Goal: Browse casually

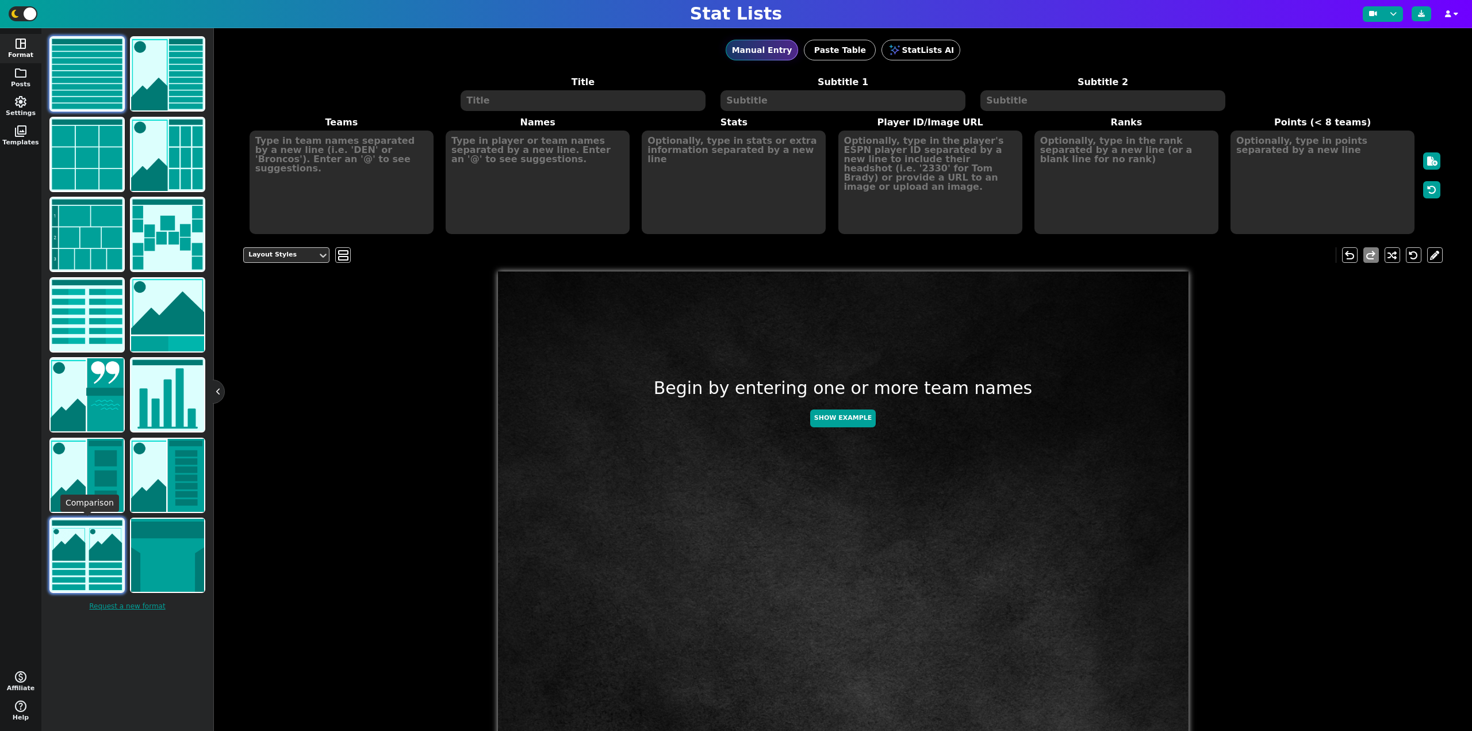
click at [94, 558] on img at bounding box center [87, 554] width 73 height 73
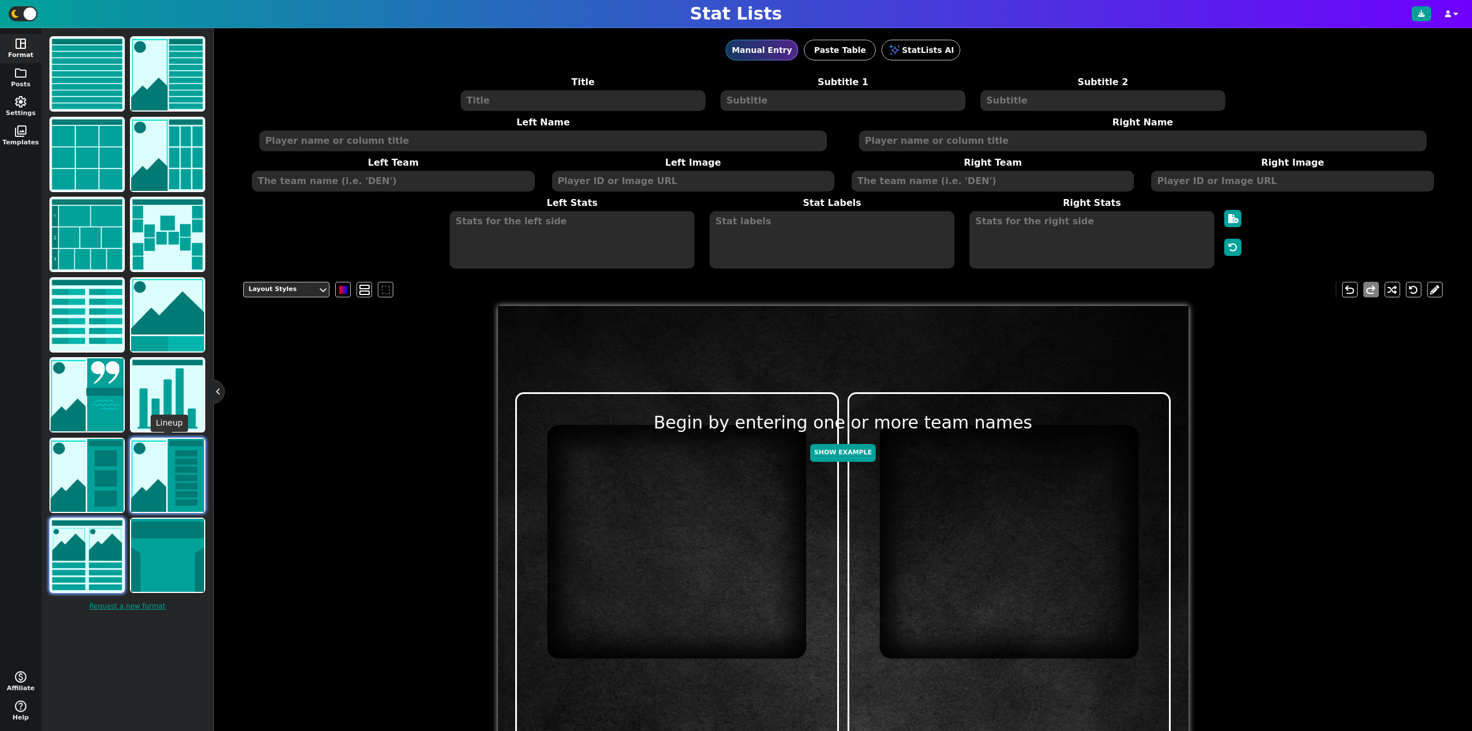
click at [182, 487] on img at bounding box center [167, 475] width 73 height 73
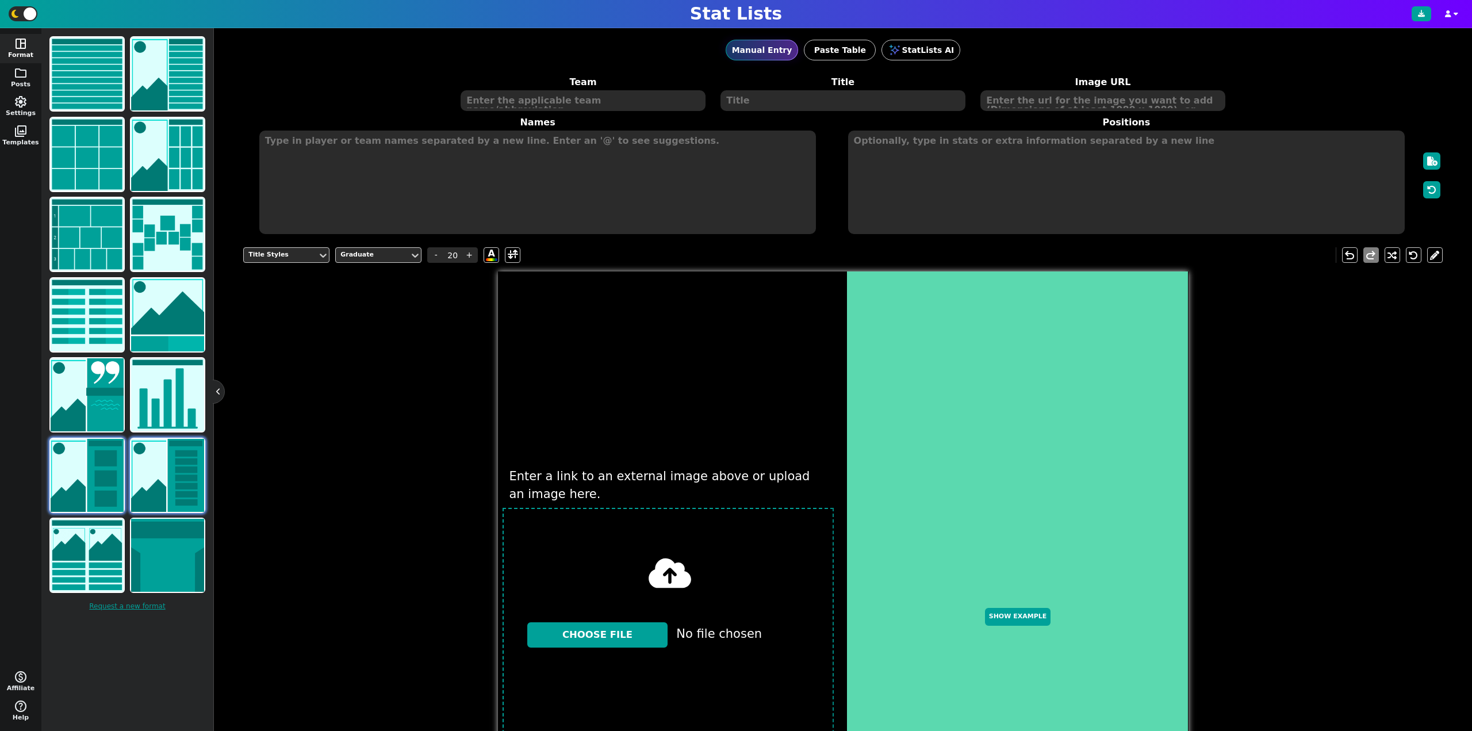
click at [93, 475] on img at bounding box center [87, 475] width 73 height 73
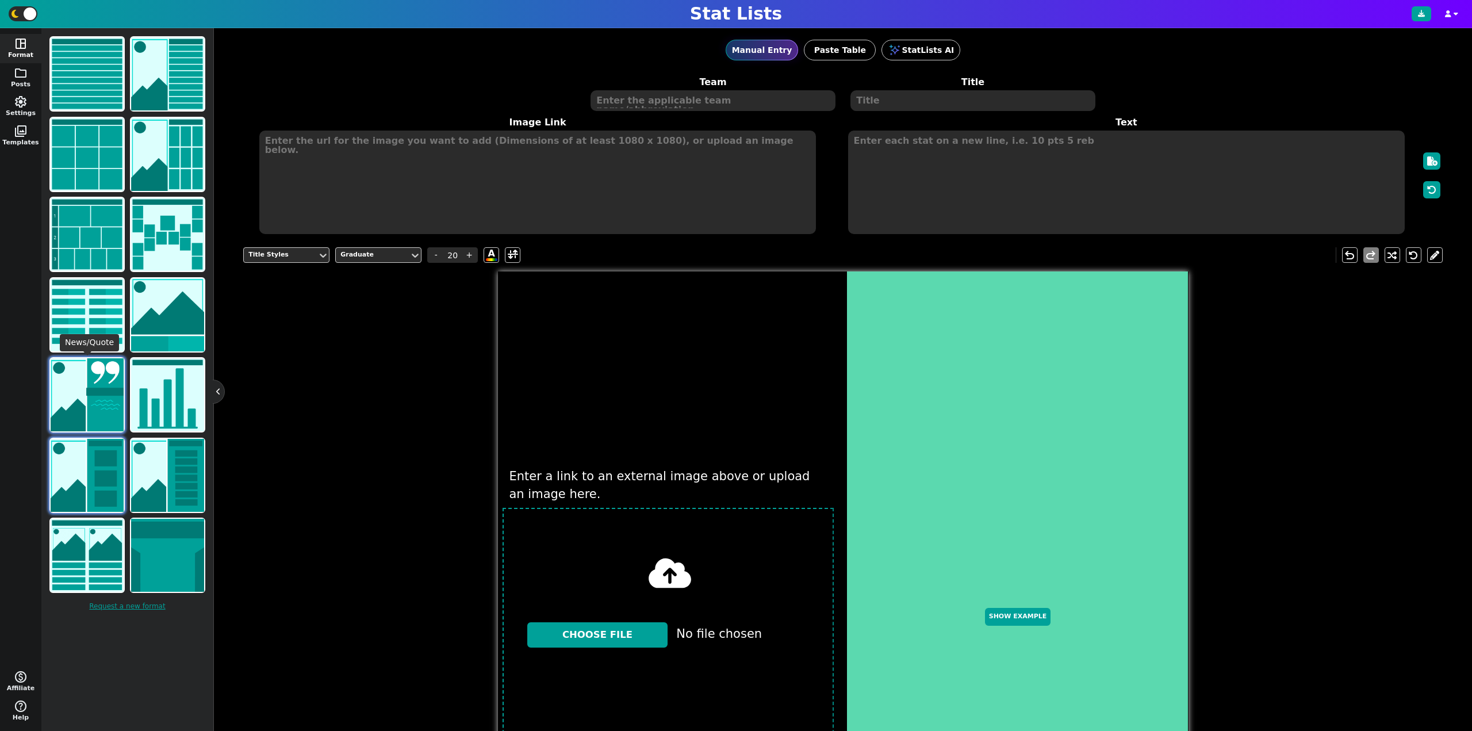
click at [81, 382] on img at bounding box center [87, 394] width 73 height 73
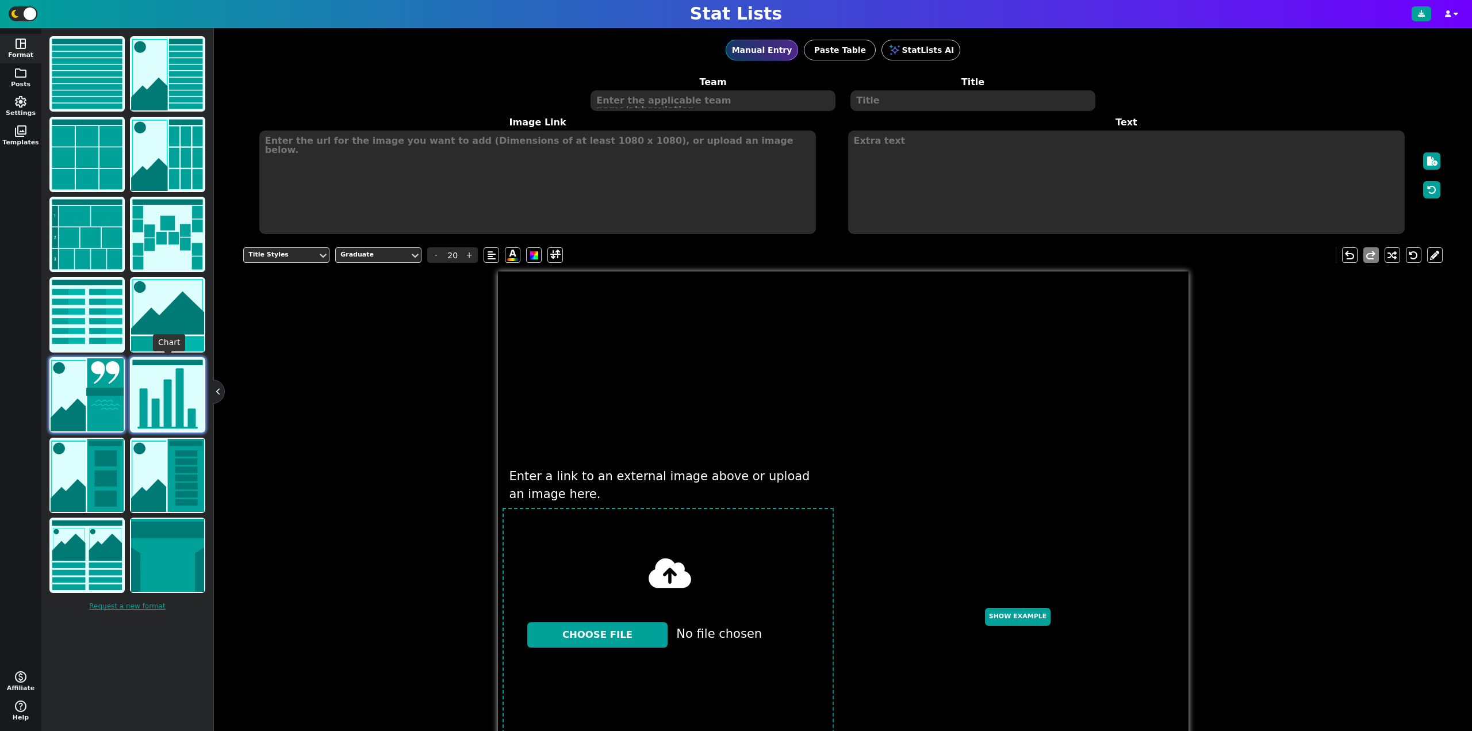
click at [163, 382] on img at bounding box center [167, 394] width 73 height 73
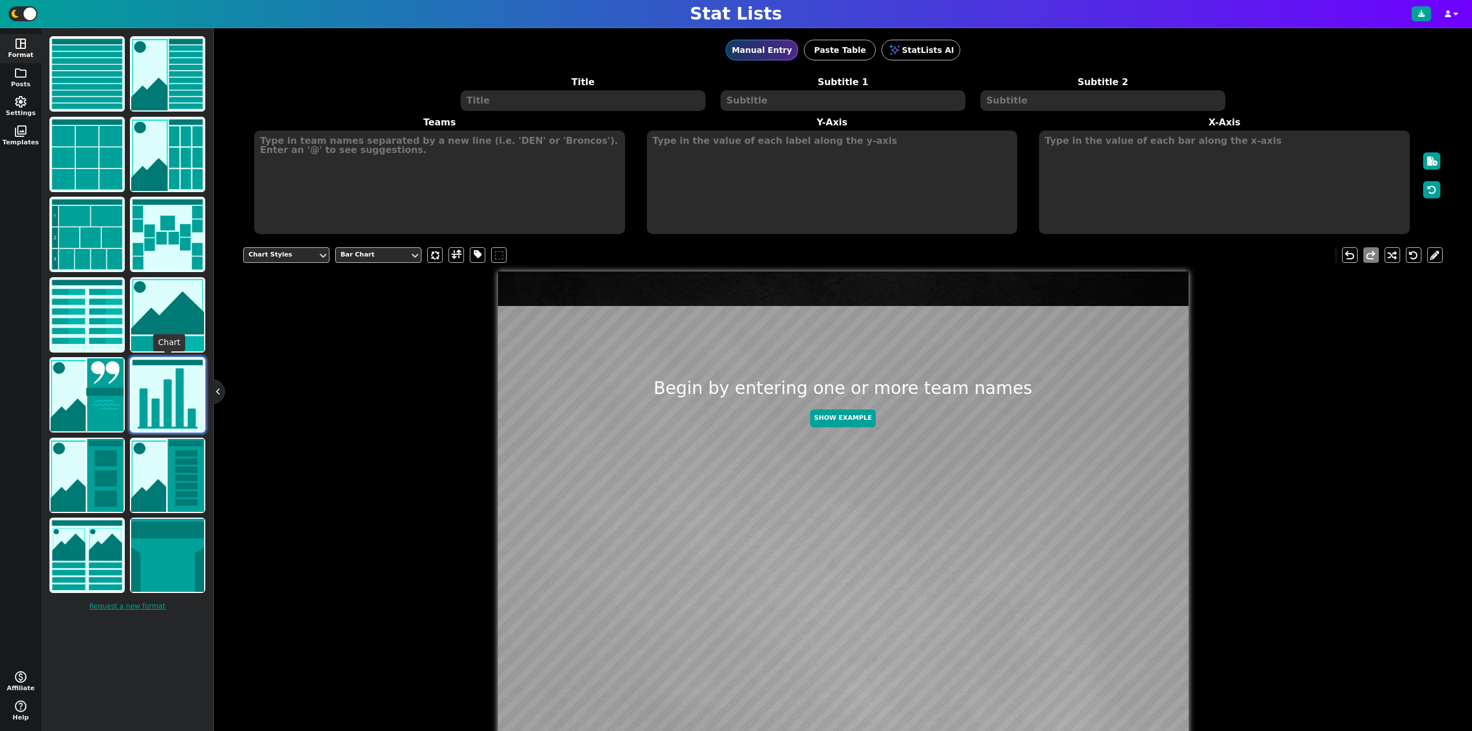
click at [162, 383] on img at bounding box center [167, 394] width 73 height 73
click at [89, 331] on img at bounding box center [87, 314] width 73 height 73
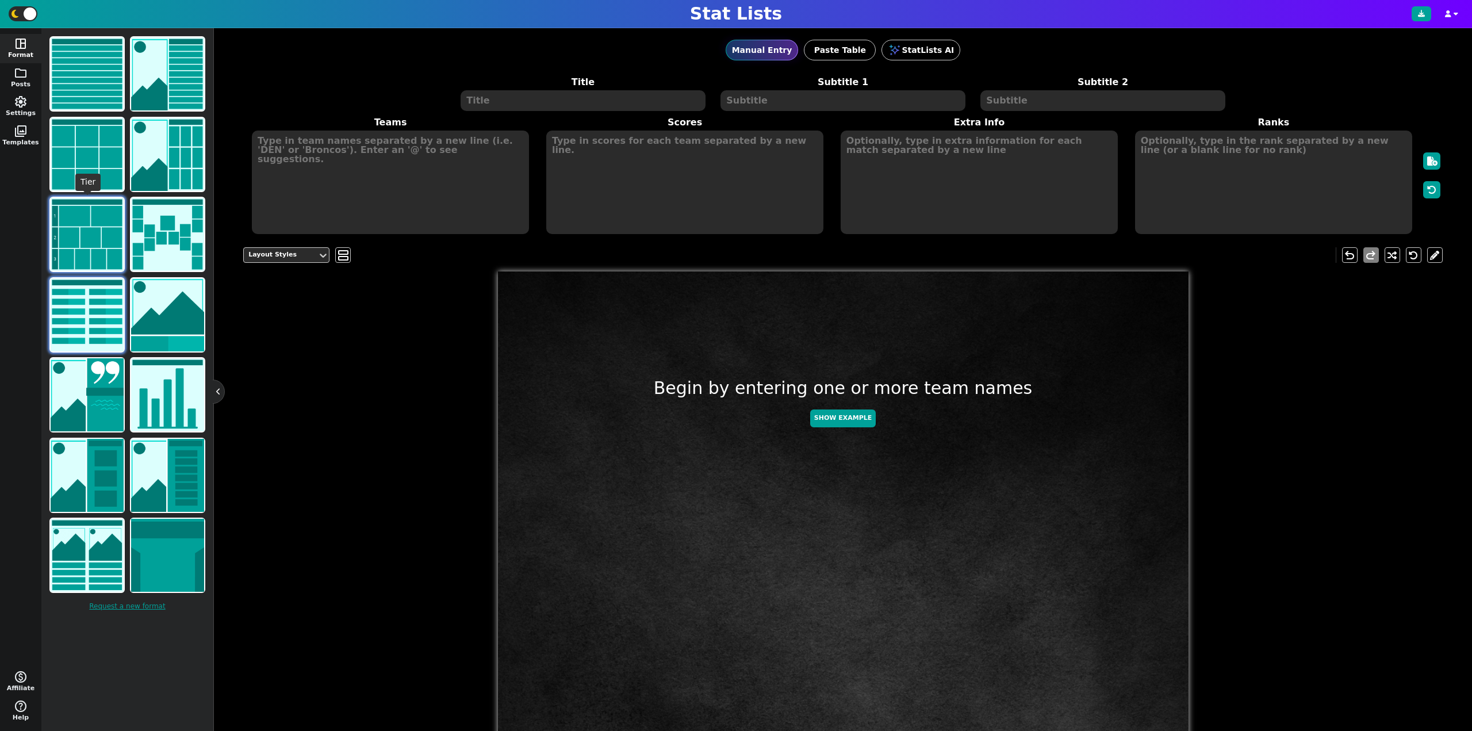
click at [105, 237] on img at bounding box center [87, 234] width 73 height 73
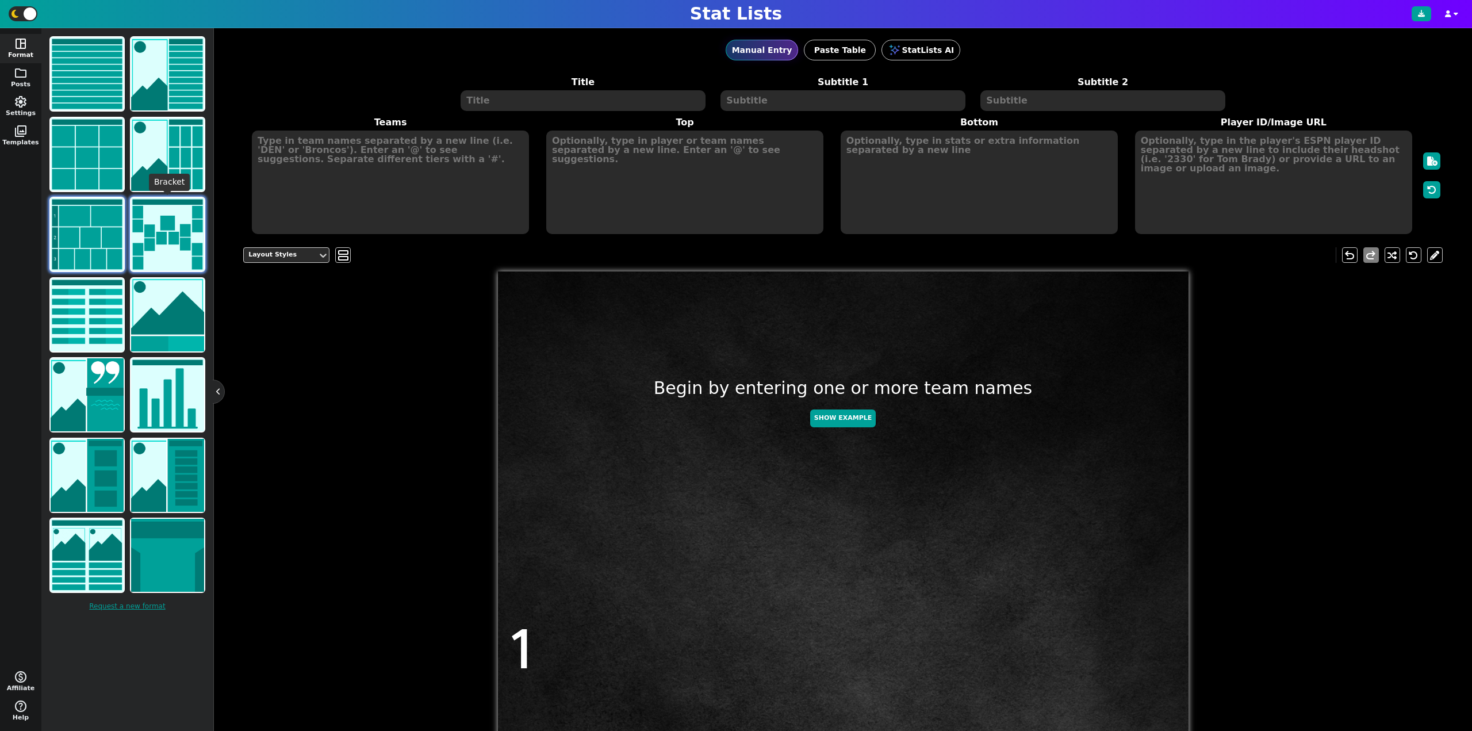
click at [150, 233] on img at bounding box center [167, 234] width 73 height 73
click at [95, 232] on img at bounding box center [87, 234] width 73 height 73
click at [172, 167] on img at bounding box center [167, 154] width 73 height 73
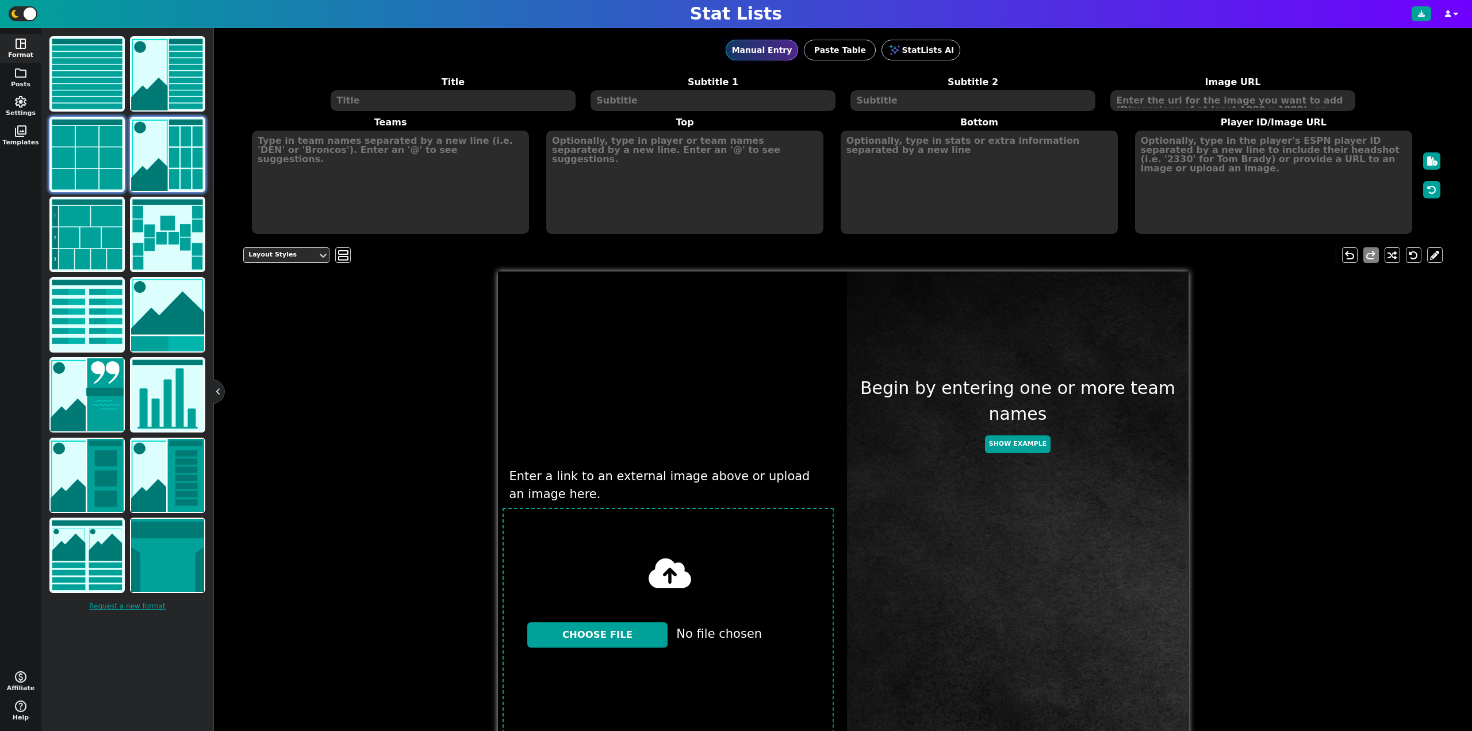
click at [91, 166] on img at bounding box center [87, 154] width 73 height 73
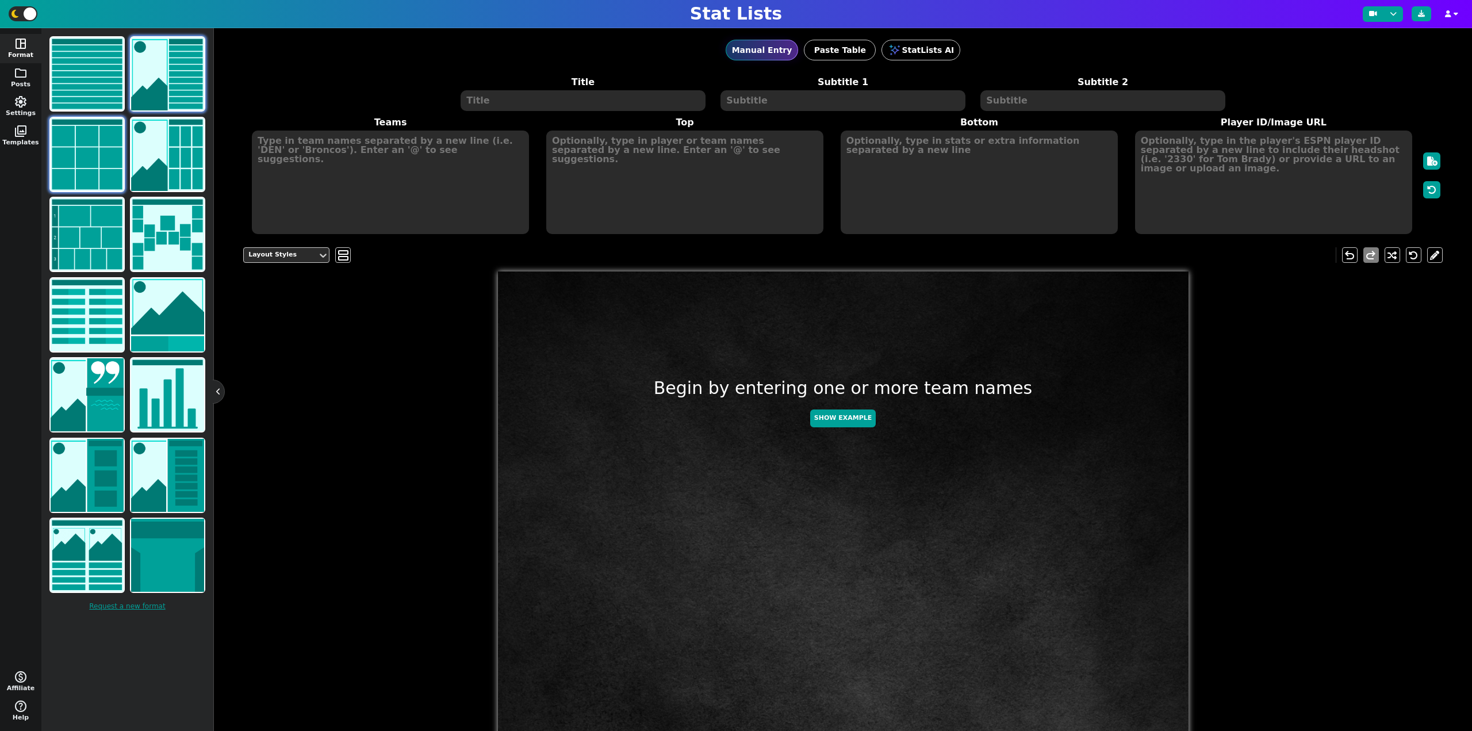
click at [174, 71] on img at bounding box center [167, 73] width 73 height 73
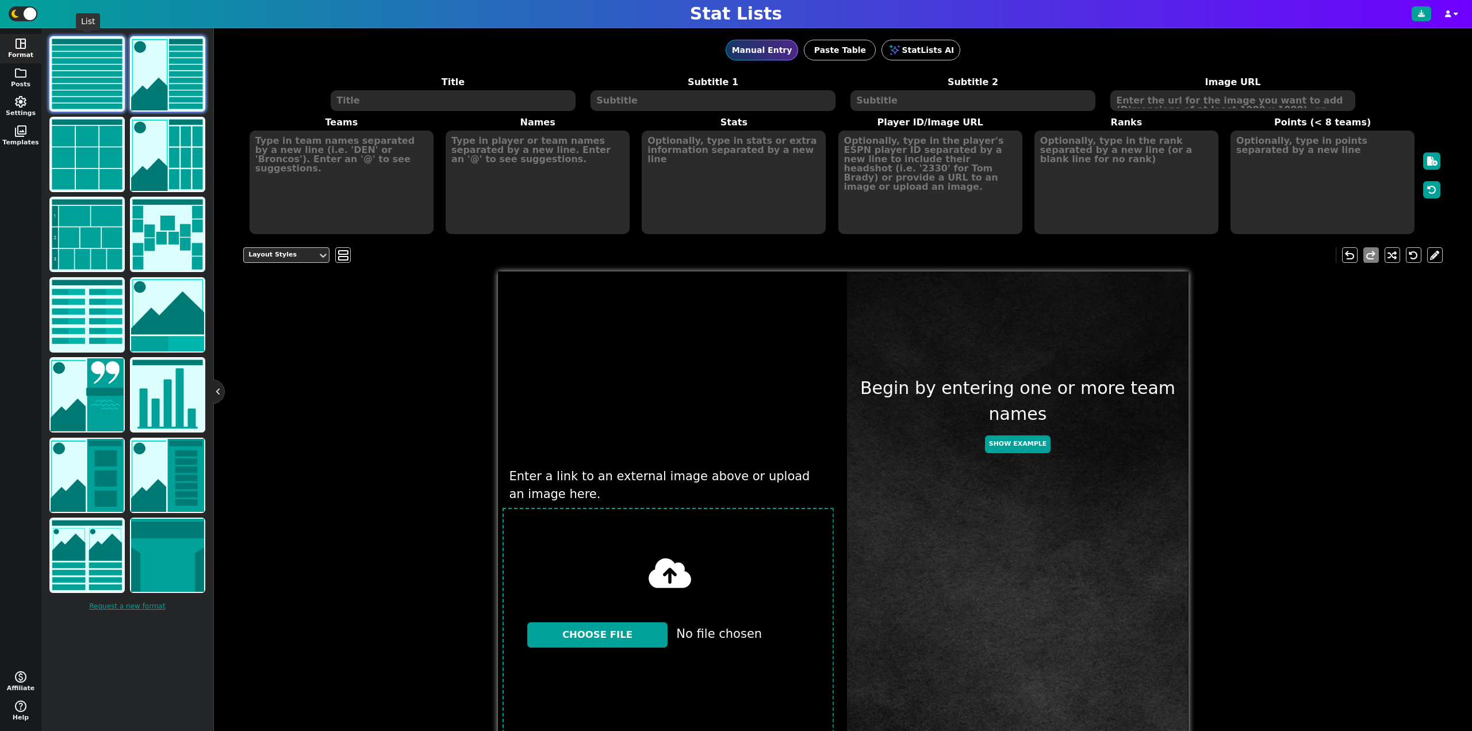
click at [105, 77] on img at bounding box center [87, 73] width 73 height 73
